Goal: Find specific page/section: Find specific page/section

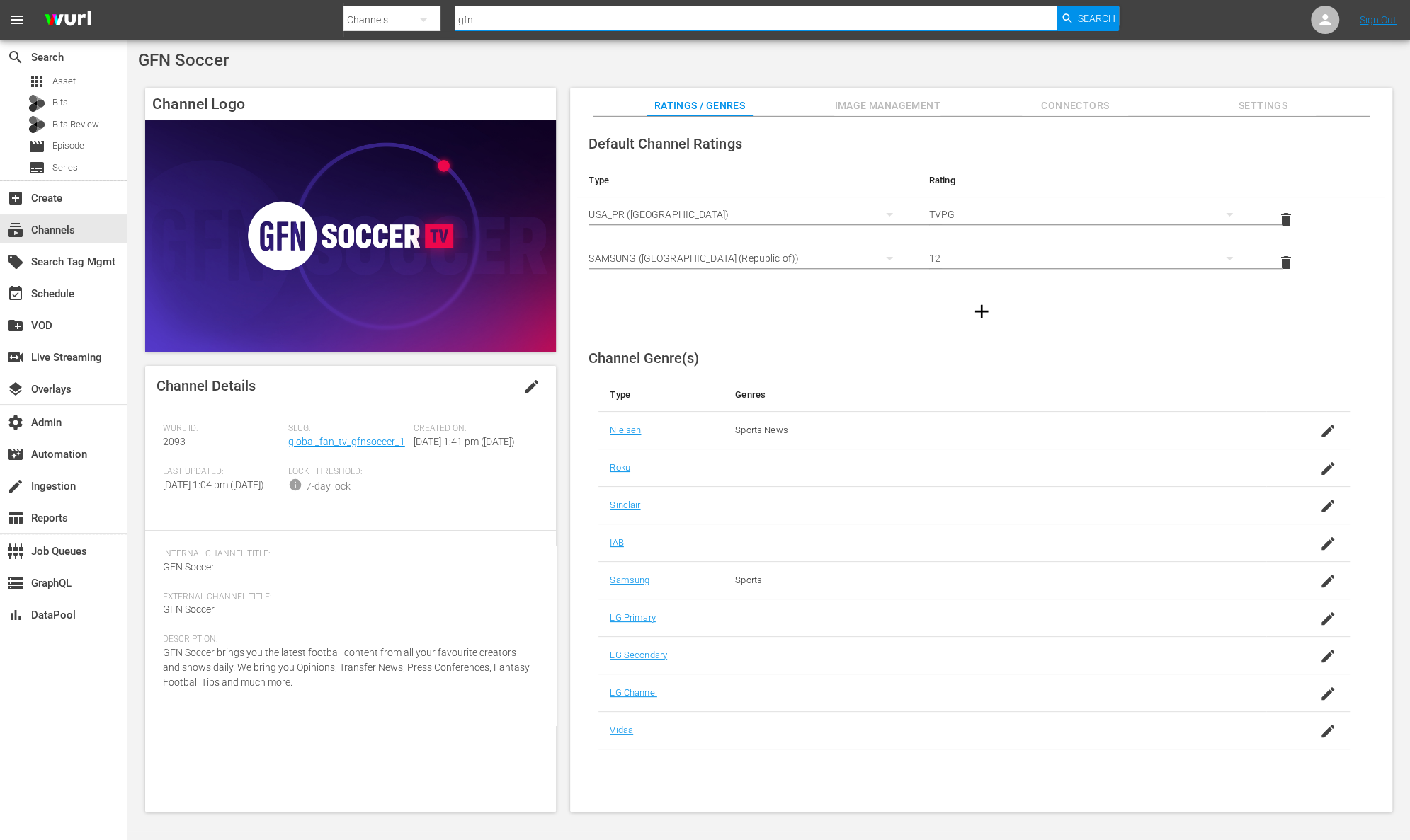
drag, startPoint x: 508, startPoint y: 19, endPoint x: 307, endPoint y: 3, distance: 201.6
click at [307, 3] on nav "menu Search By Channels Search ID, Title, Description, Keywords, or Category gf…" at bounding box center [705, 20] width 1410 height 40
type input "60 days"
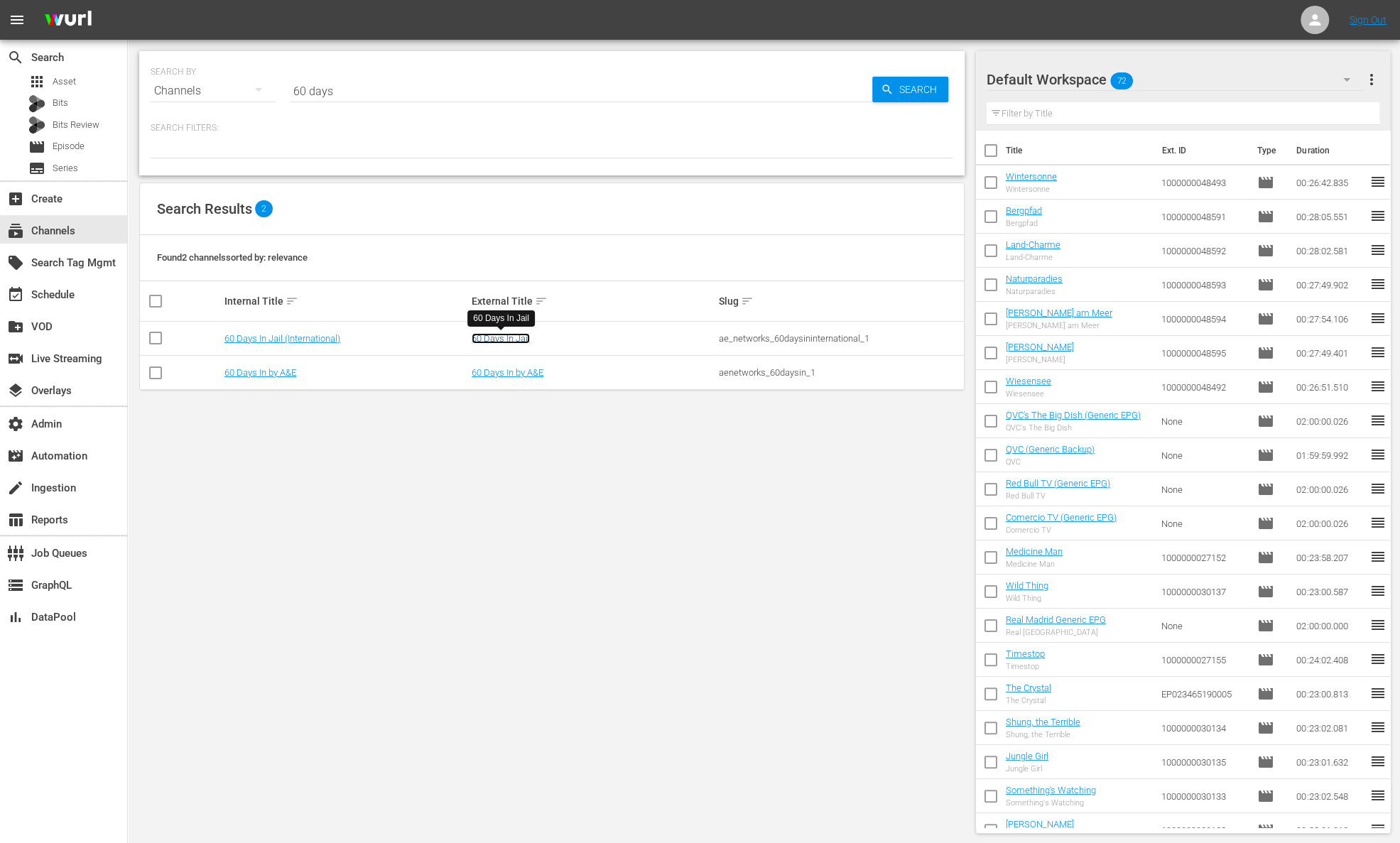
click at [504, 339] on link "60 Days In Jail" at bounding box center [501, 338] width 58 height 10
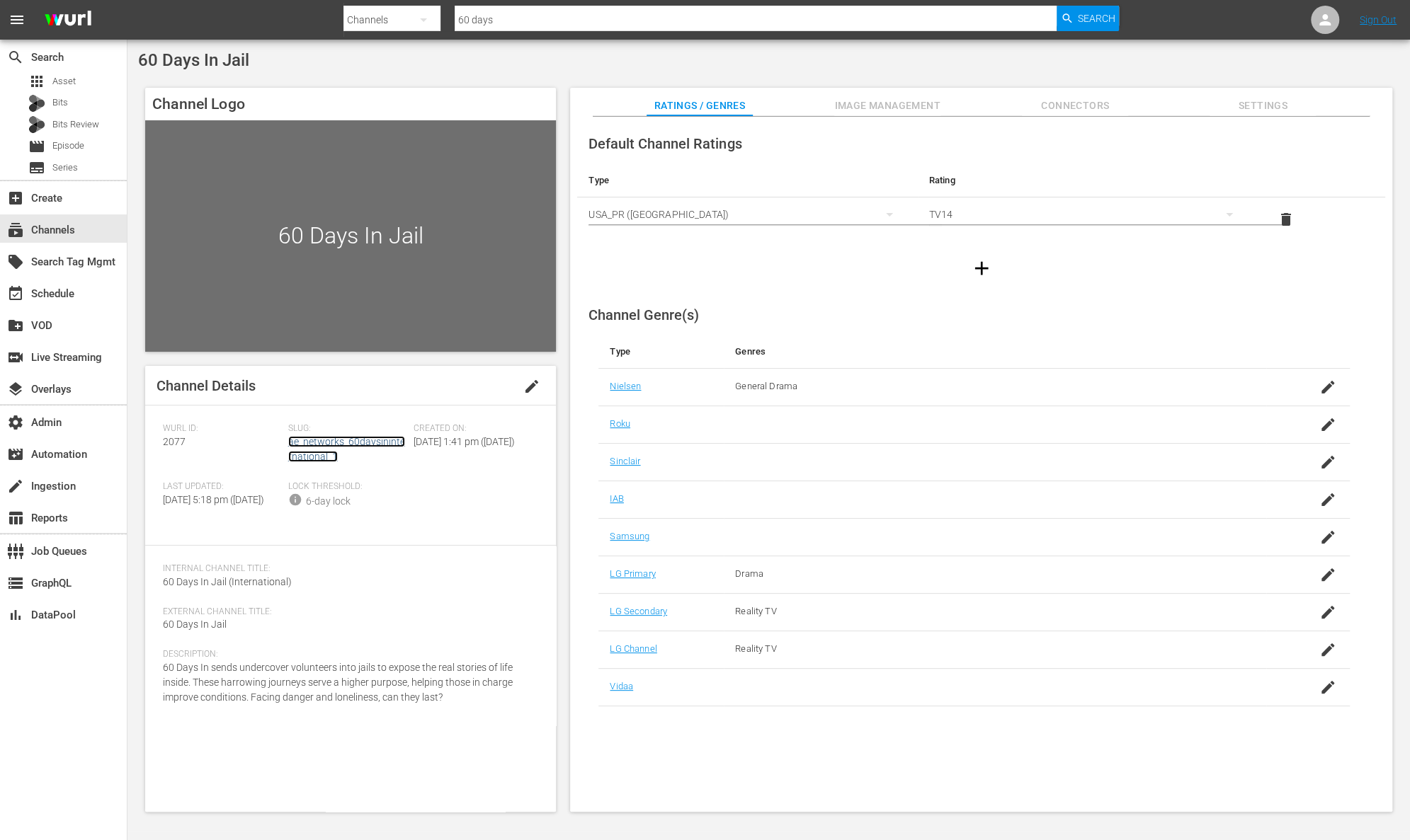
click at [385, 439] on link "ae_networks_60daysininternational_1" at bounding box center [346, 449] width 117 height 26
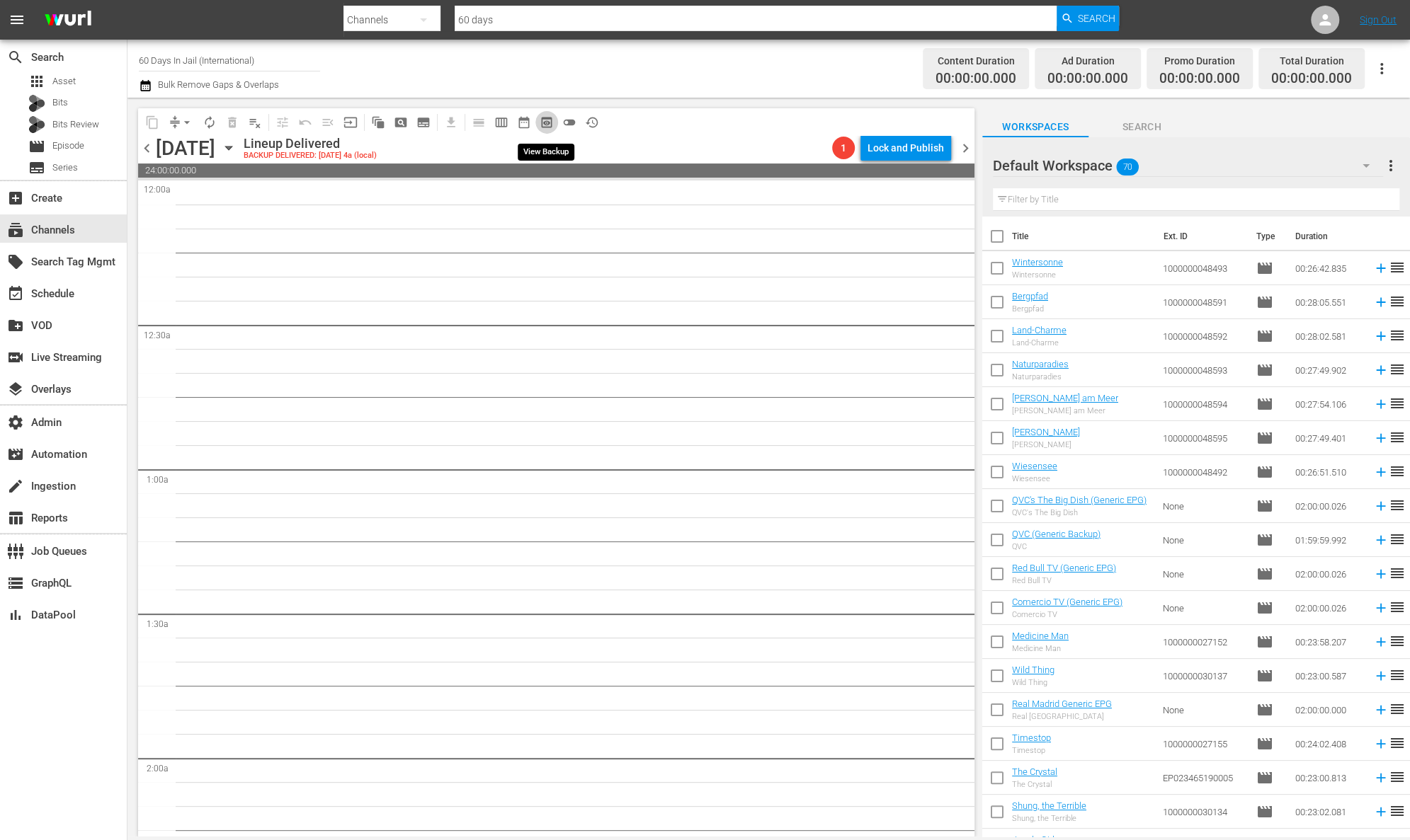
click at [541, 123] on span "preview_outlined" at bounding box center [547, 122] width 14 height 14
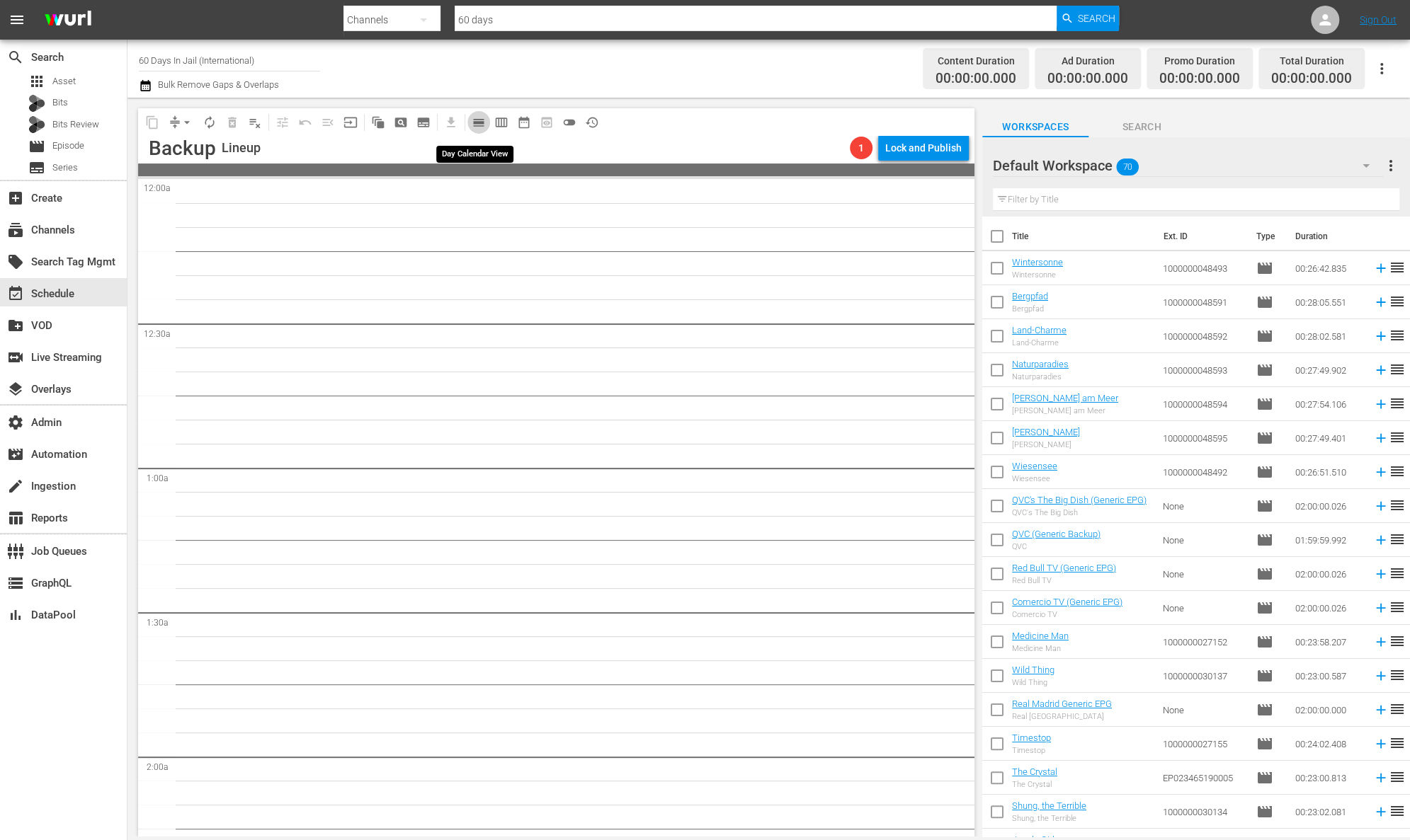
click at [482, 120] on span "calendar_view_day_outlined" at bounding box center [478, 122] width 14 height 14
